Goal: Find specific page/section: Find specific page/section

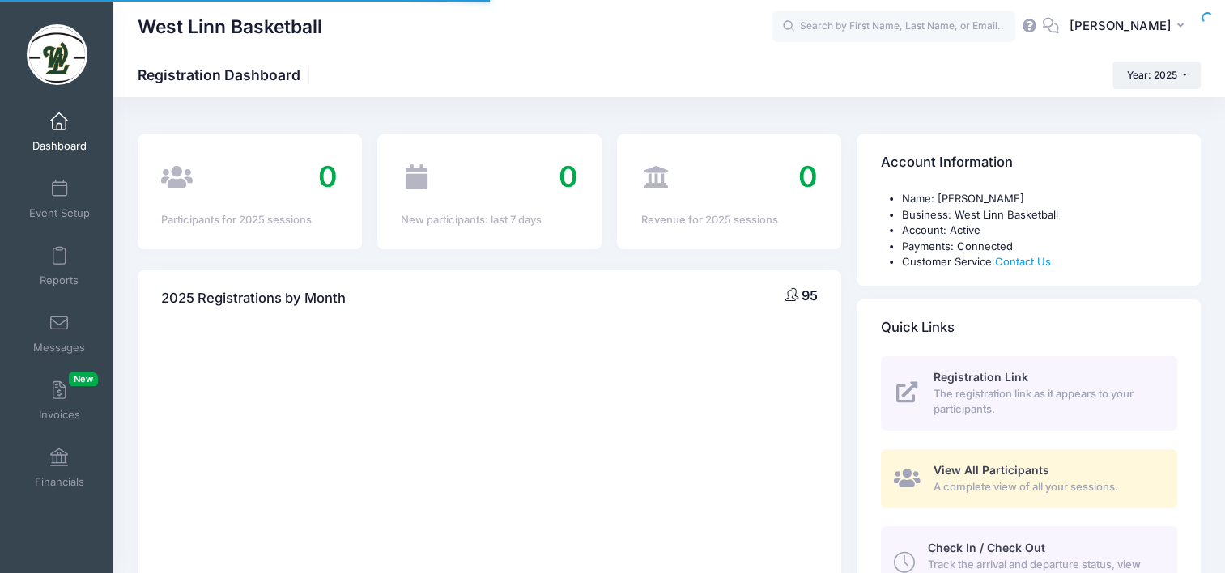
select select
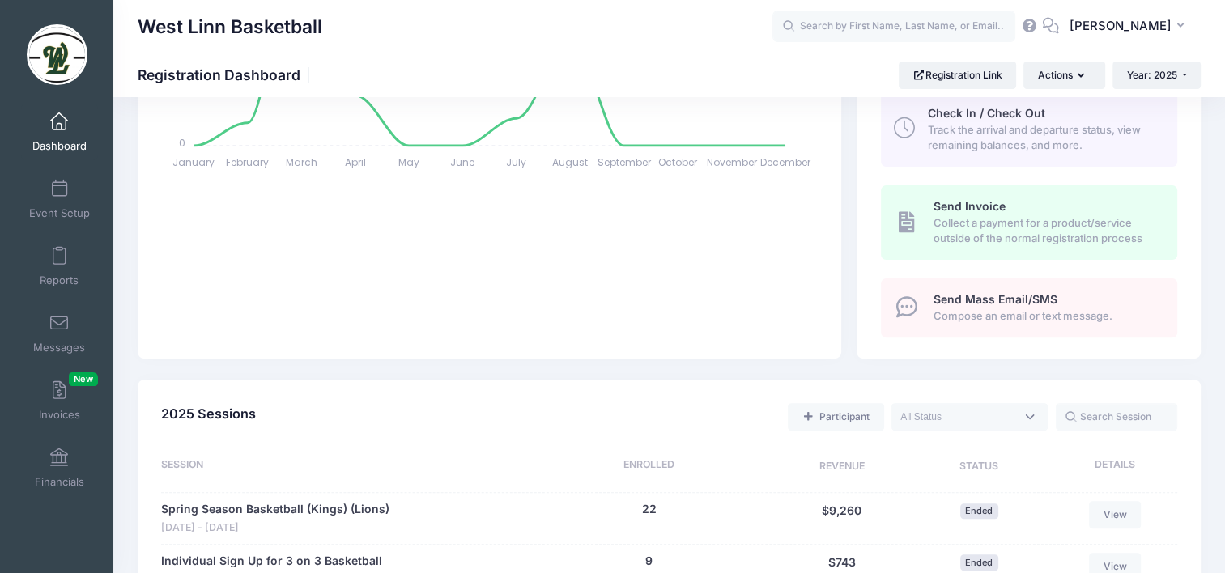
scroll to position [223, 0]
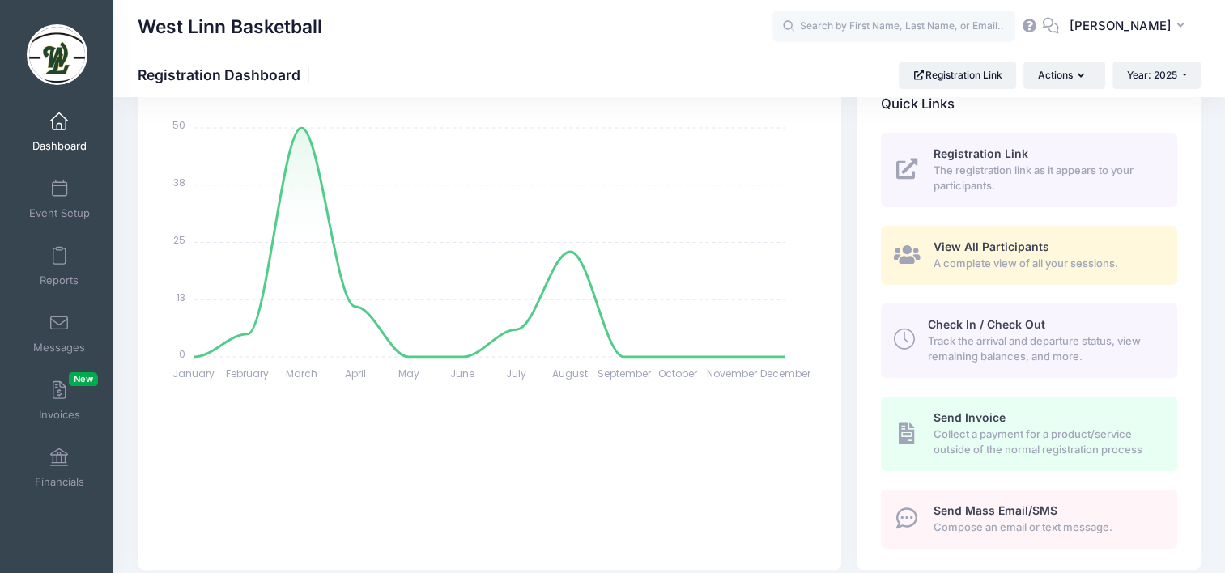
click at [1026, 181] on span "The registration link as it appears to your participants." at bounding box center [1045, 179] width 225 height 32
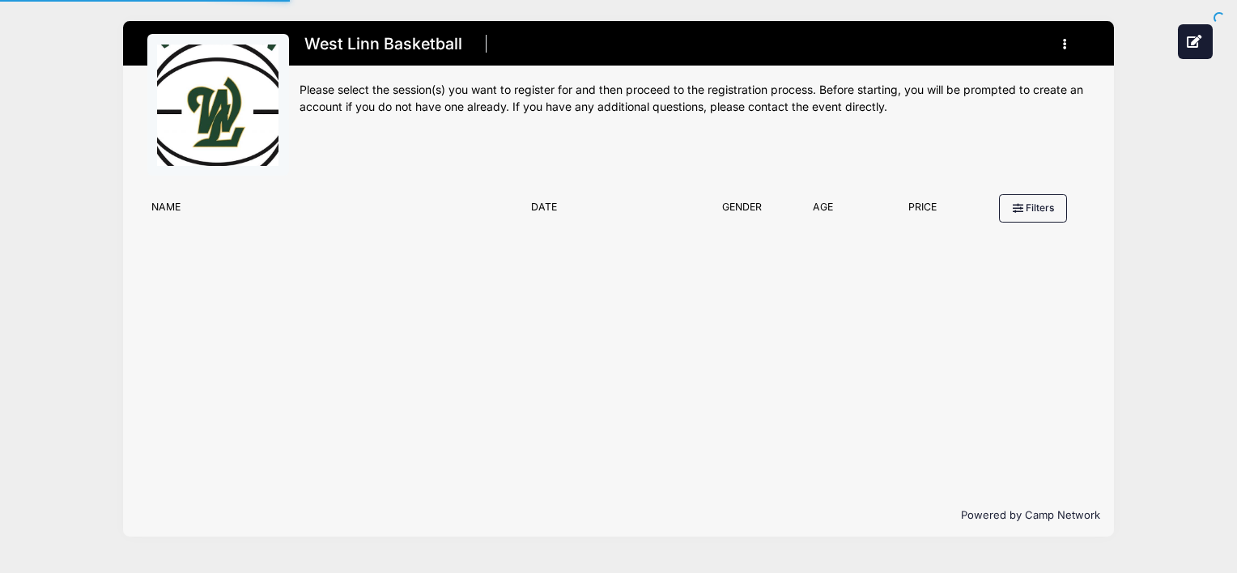
type input "#E5E5E5"
